Goal: Register for event/course

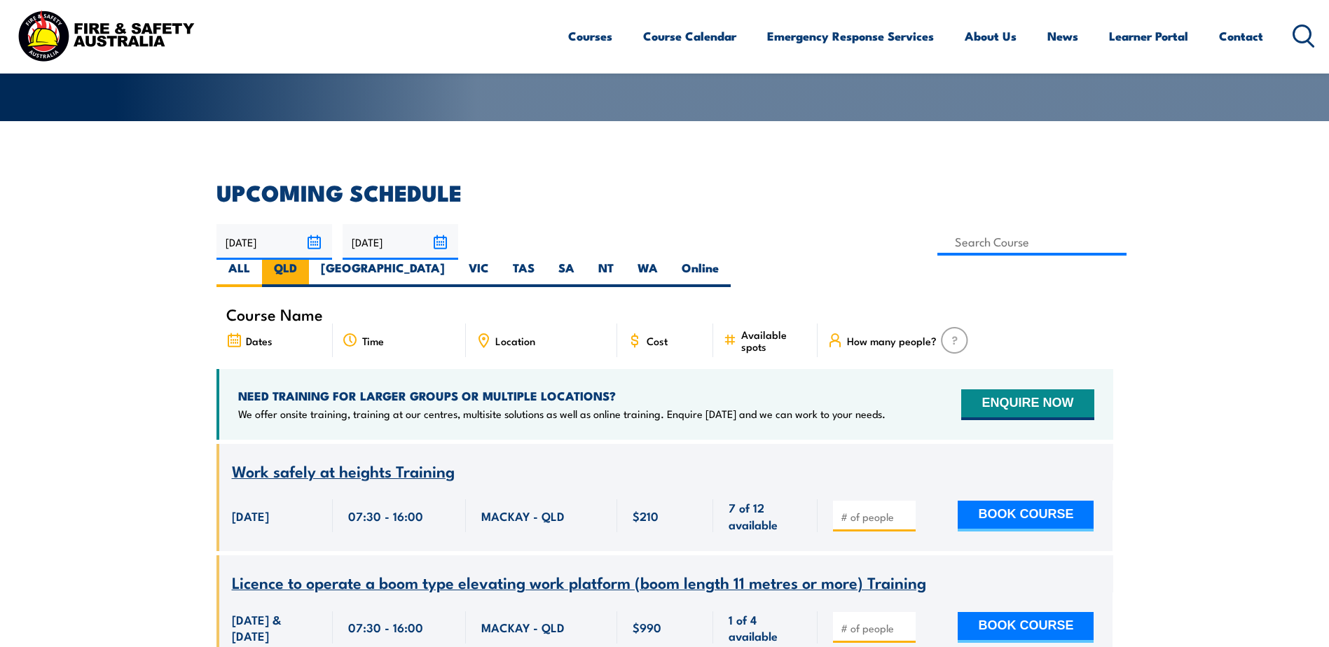
drag, startPoint x: 755, startPoint y: 240, endPoint x: 741, endPoint y: 249, distance: 16.7
click at [309, 260] on label "QLD" at bounding box center [285, 273] width 47 height 27
click at [306, 260] on input "QLD" at bounding box center [301, 264] width 9 height 9
radio input "true"
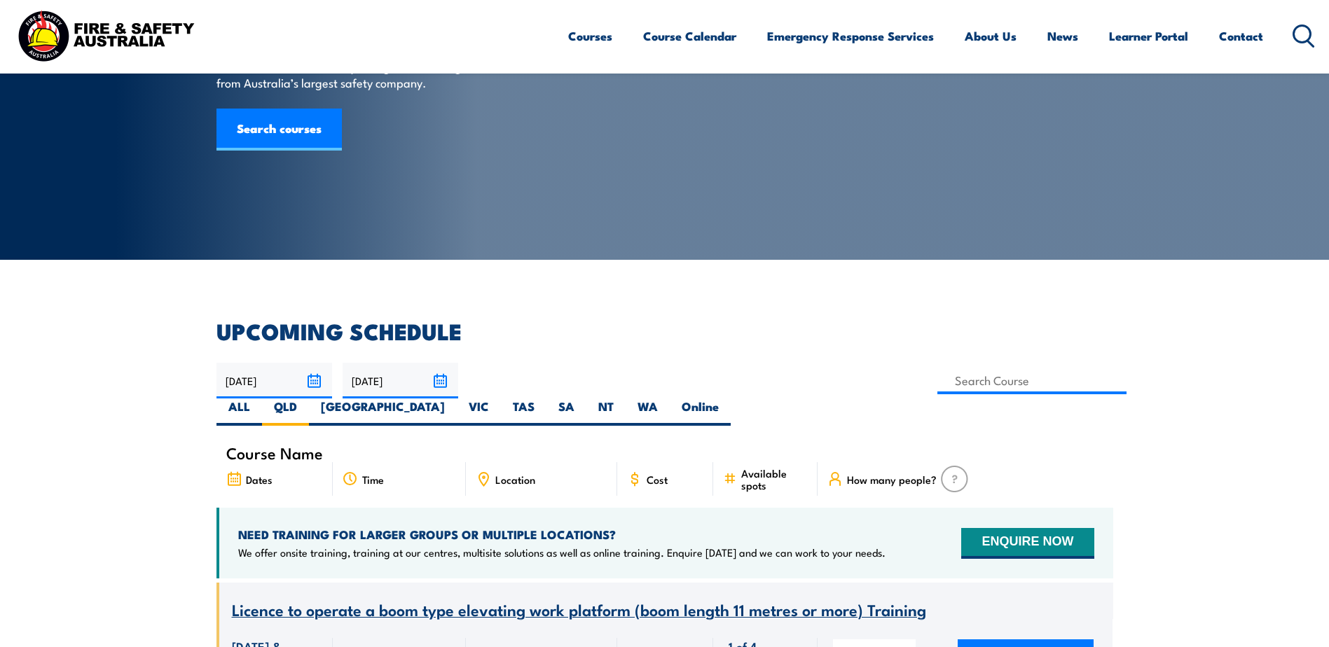
scroll to position [210, 0]
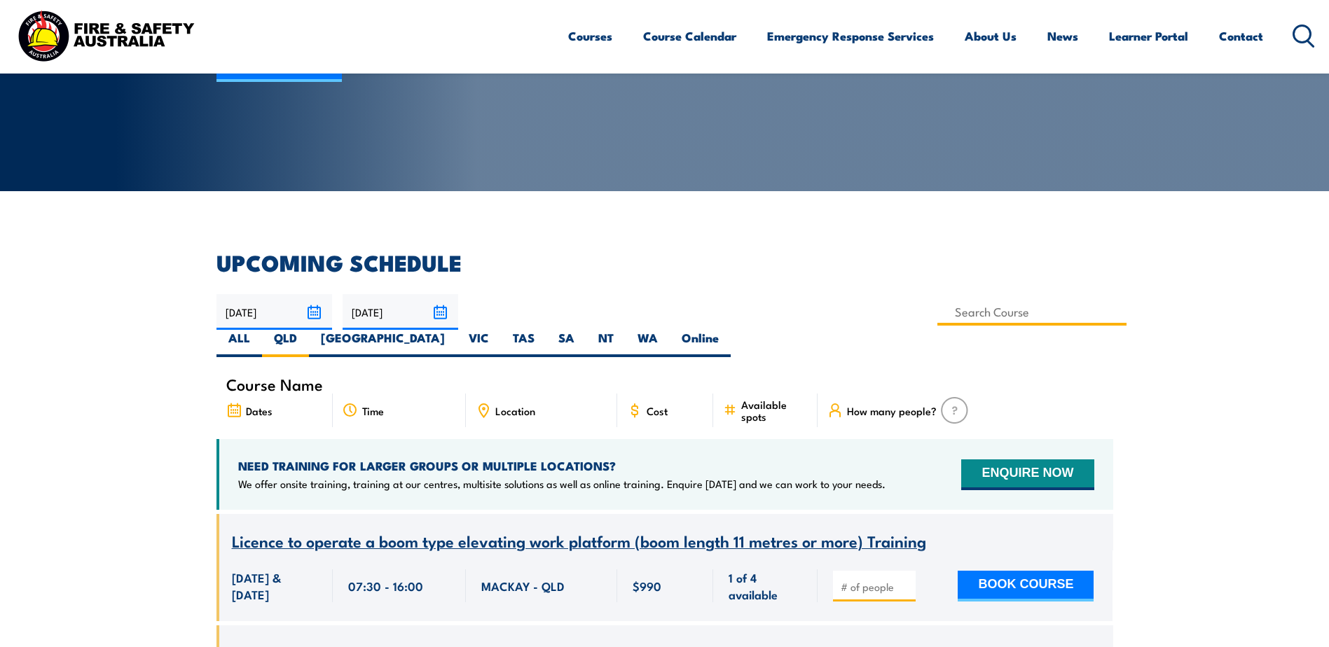
click at [937, 312] on input at bounding box center [1032, 311] width 190 height 27
type input "Provide First Aid Refresher Training"
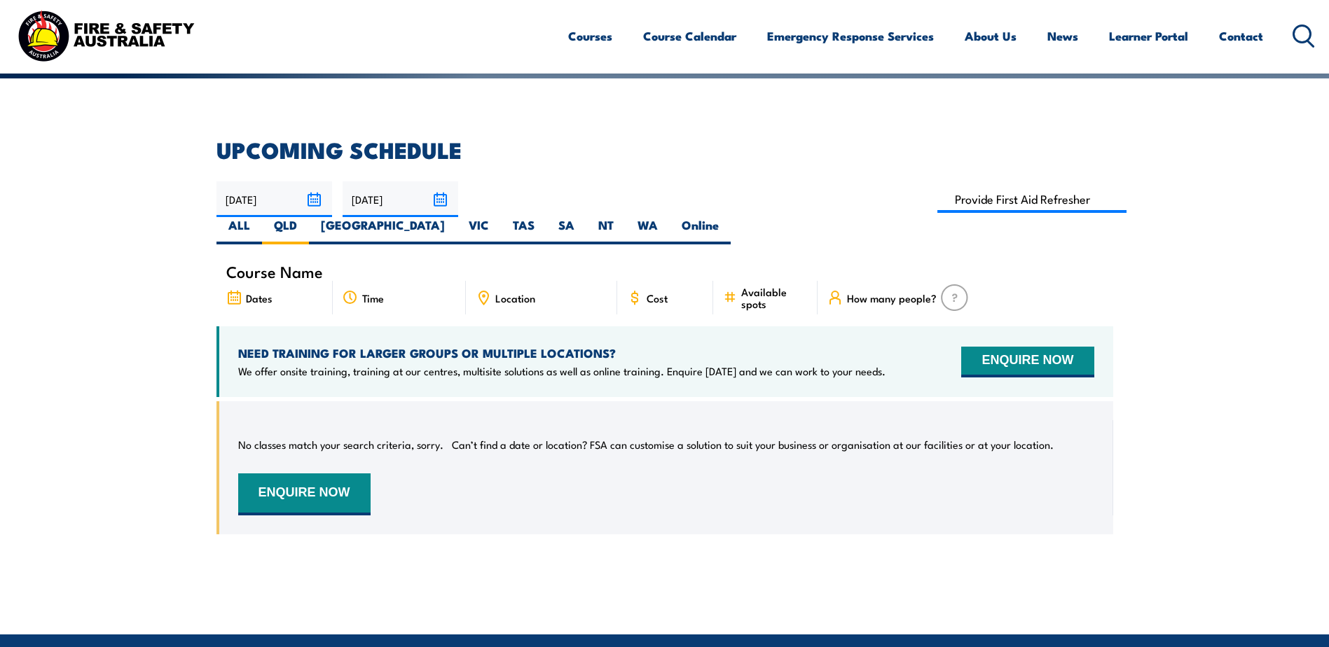
scroll to position [322, 0]
click at [937, 200] on input "Provide First Aid Refresher Training" at bounding box center [1032, 199] width 190 height 27
click at [937, 198] on input "Provide First Aid Refresher Training" at bounding box center [1032, 199] width 190 height 27
type input "Provide Advanced First Aid Training"
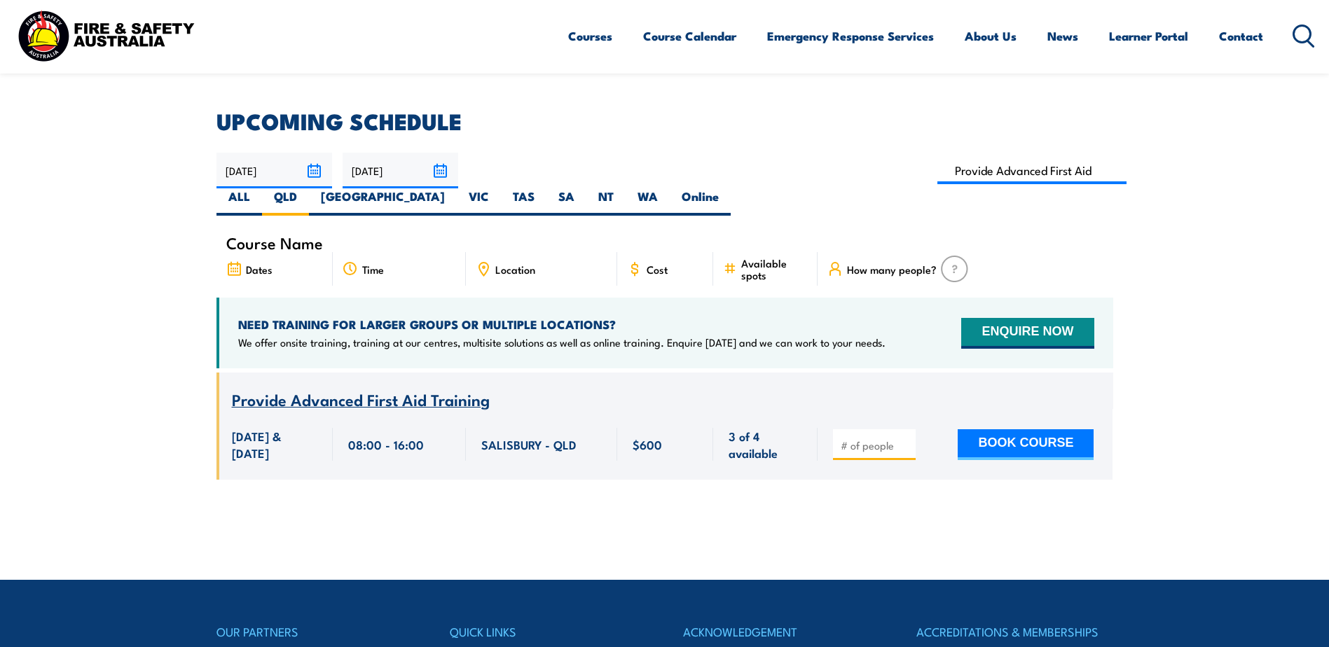
scroll to position [252, 0]
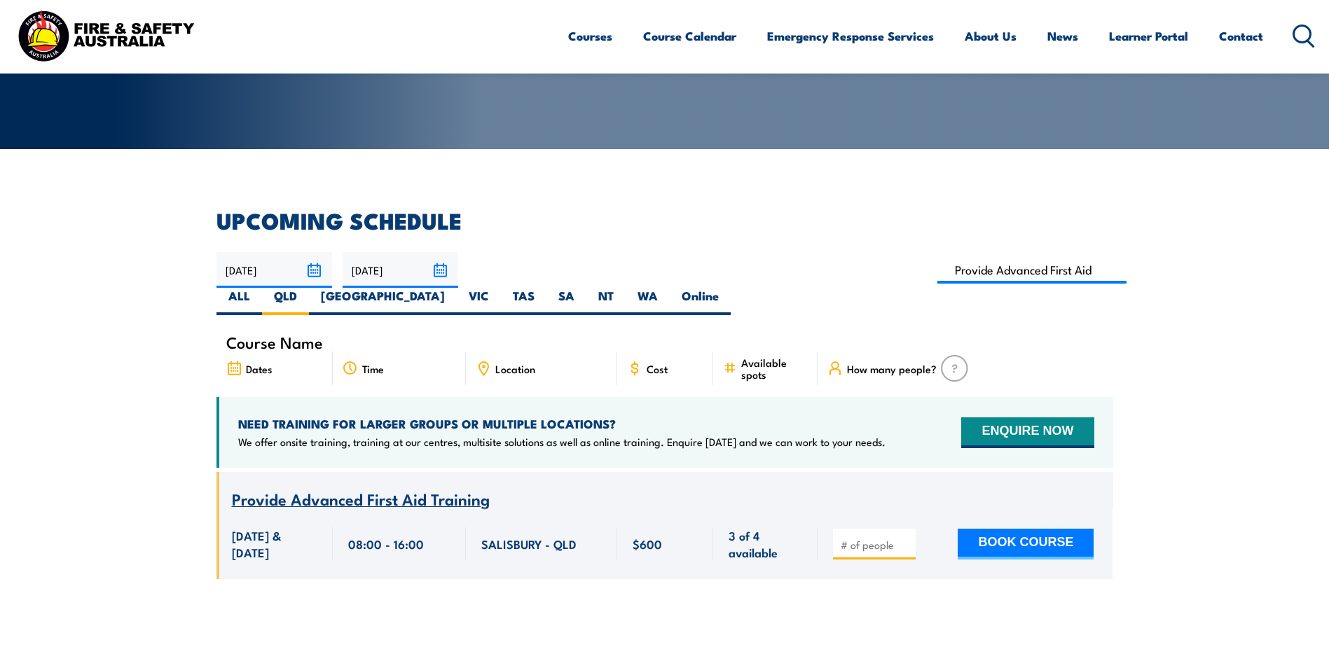
click at [937, 268] on input "Provide Advanced First Aid Training" at bounding box center [1032, 269] width 190 height 27
type input "Provide First Aid Training"
